Goal: Check status: Check status

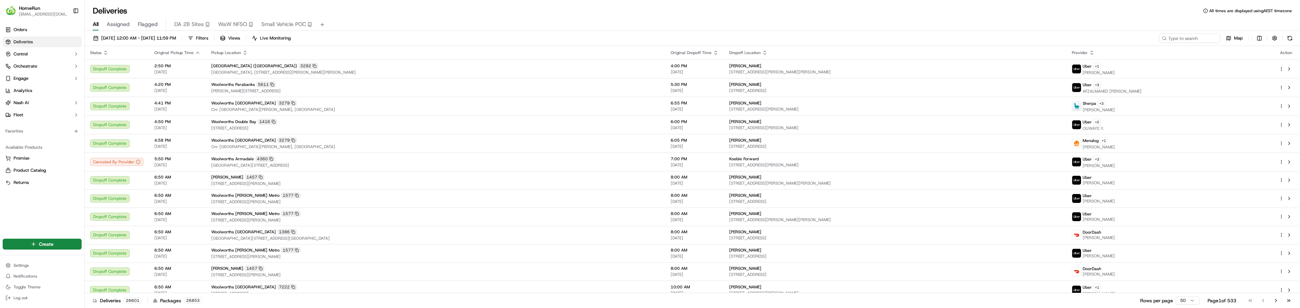
click at [1147, 6] on div "Deliveries All times are displayed using AEST timezone" at bounding box center [693, 10] width 1216 height 11
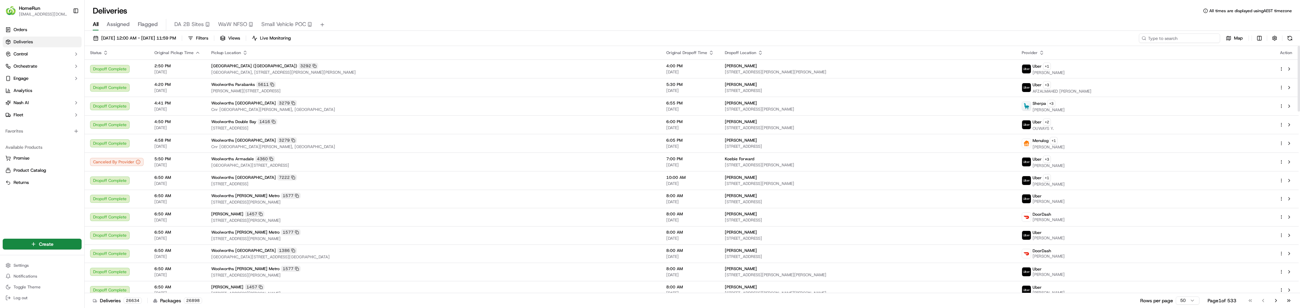
click at [1196, 39] on input at bounding box center [1179, 38] width 81 height 9
paste input "270373407"
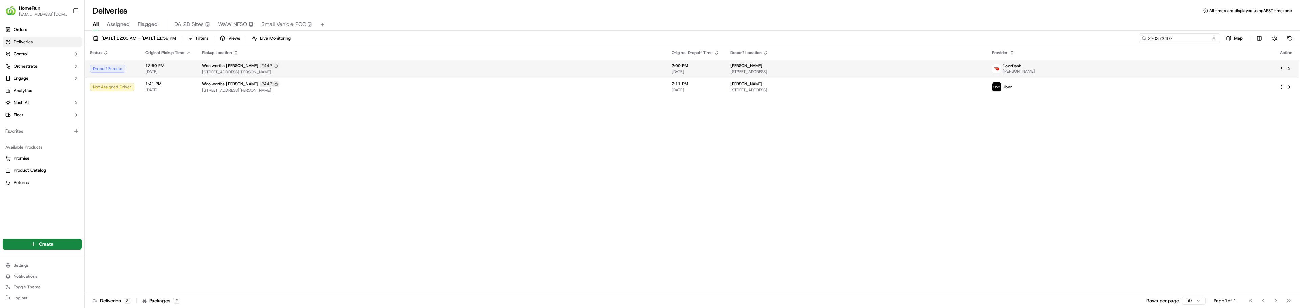
type input "270373407"
click at [203, 65] on span "Woolworths [PERSON_NAME]" at bounding box center [230, 65] width 56 height 5
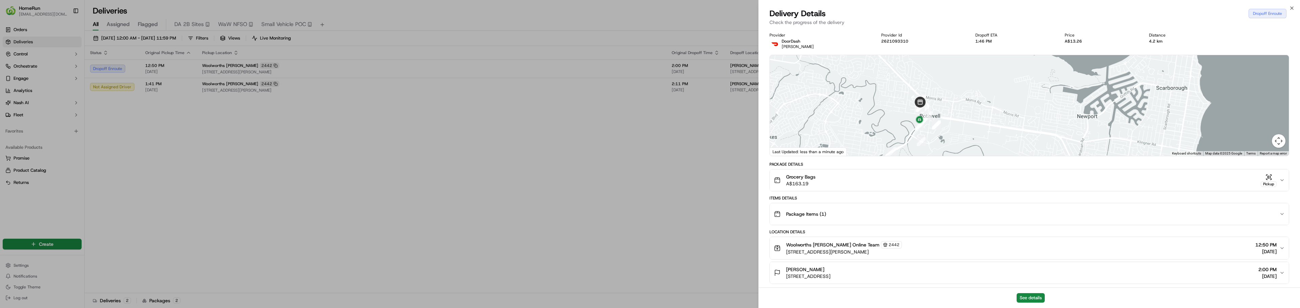
drag, startPoint x: 1030, startPoint y: 123, endPoint x: 870, endPoint y: 96, distance: 162.4
click at [870, 96] on div at bounding box center [1029, 105] width 519 height 101
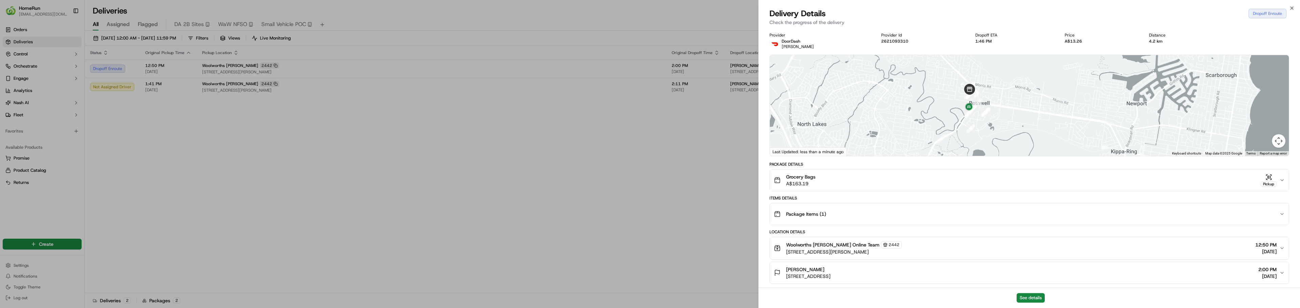
drag, startPoint x: 1005, startPoint y: 116, endPoint x: 1069, endPoint y: 133, distance: 65.9
click at [1067, 130] on div at bounding box center [1029, 105] width 519 height 101
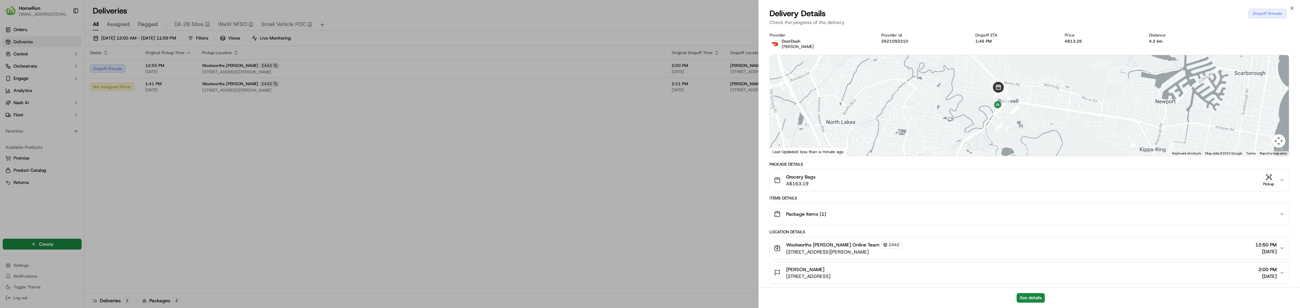
drag, startPoint x: 1069, startPoint y: 131, endPoint x: 1079, endPoint y: 90, distance: 42.9
click at [1079, 90] on div at bounding box center [1029, 105] width 519 height 101
click at [1056, 100] on div at bounding box center [1029, 105] width 519 height 101
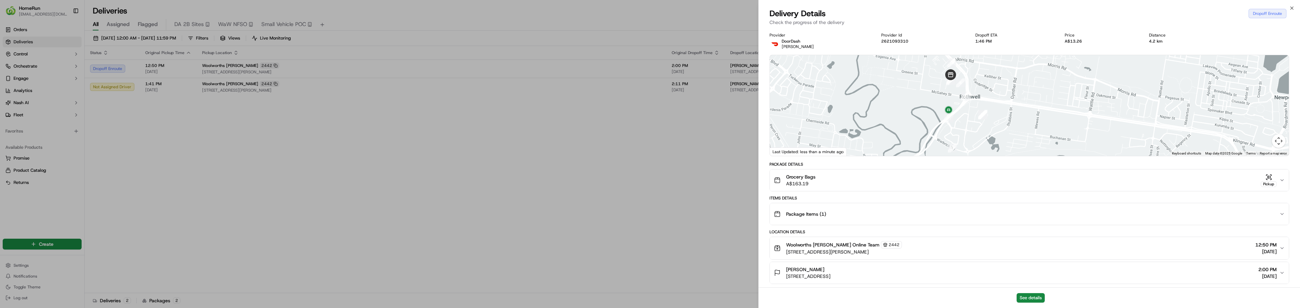
drag, startPoint x: 1039, startPoint y: 105, endPoint x: 1048, endPoint y: 102, distance: 8.9
click at [1048, 102] on div at bounding box center [1029, 105] width 519 height 101
drag, startPoint x: 1046, startPoint y: 97, endPoint x: 1064, endPoint y: 120, distance: 29.4
click at [1064, 120] on div at bounding box center [1029, 105] width 519 height 101
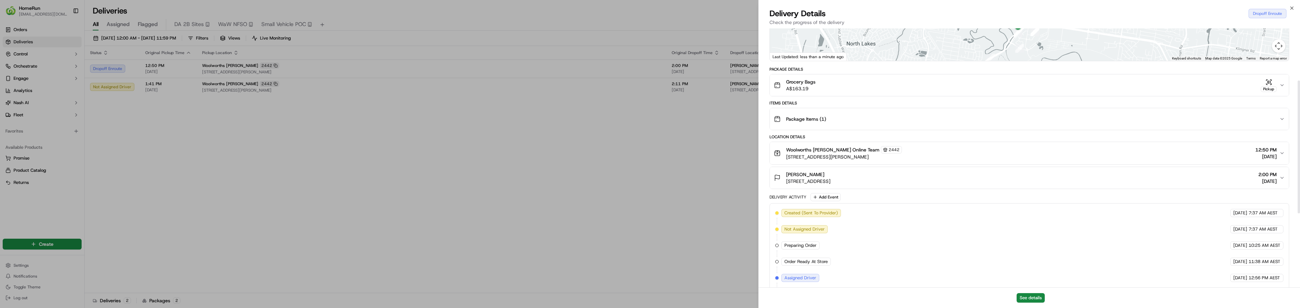
scroll to position [102, 0]
click at [1284, 112] on icon "button" at bounding box center [1282, 112] width 5 height 5
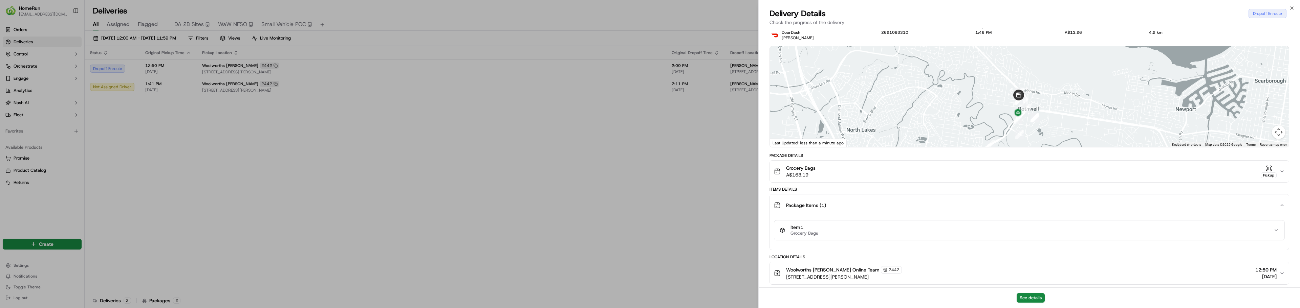
scroll to position [0, 0]
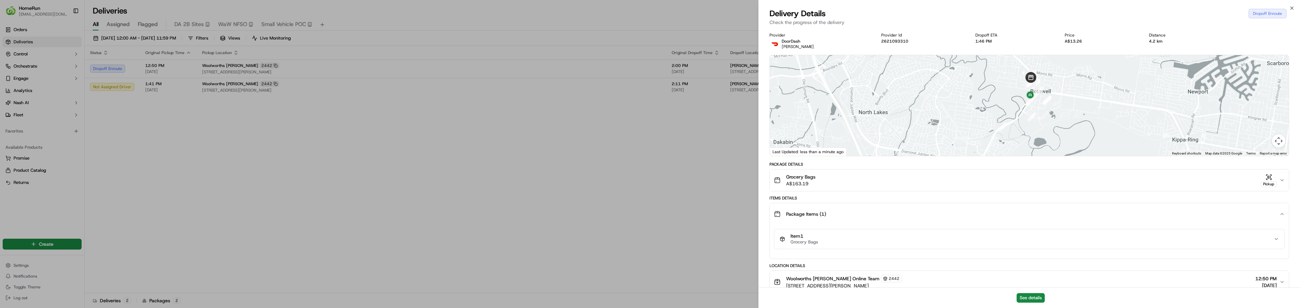
drag, startPoint x: 1107, startPoint y: 147, endPoint x: 1118, endPoint y: 120, distance: 29.6
click at [1118, 120] on div at bounding box center [1029, 105] width 519 height 101
